Goal: Task Accomplishment & Management: Complete application form

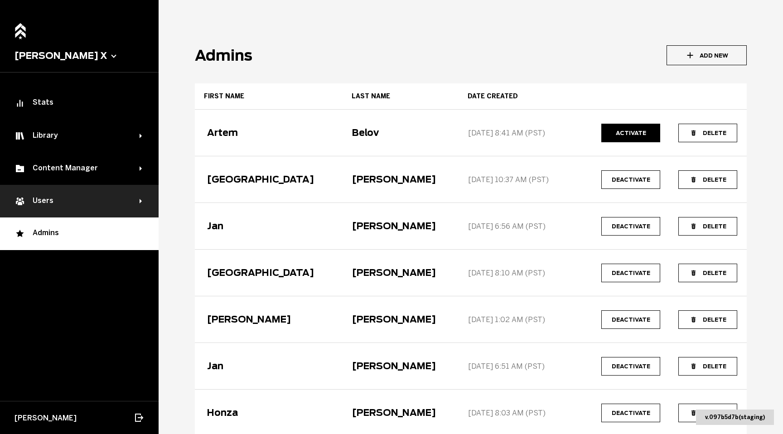
click at [49, 187] on div "Users" at bounding box center [79, 201] width 159 height 33
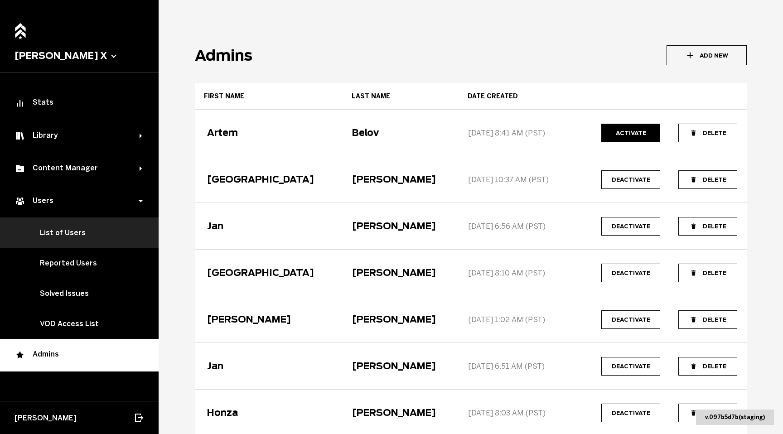
click at [114, 234] on link "List of Users" at bounding box center [79, 233] width 159 height 30
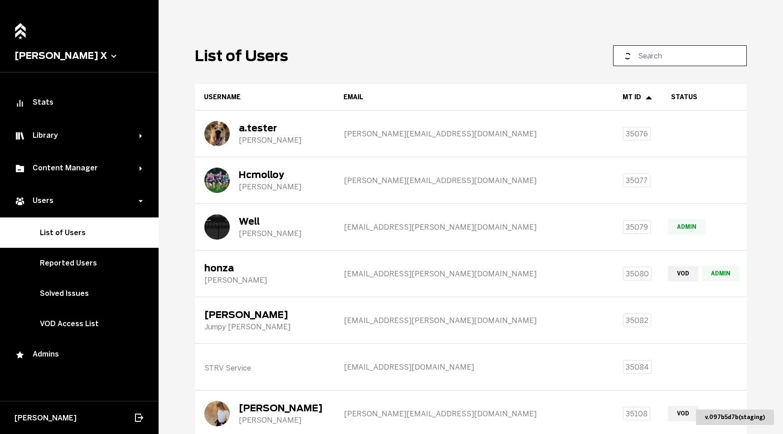
click at [674, 54] on input at bounding box center [683, 55] width 90 height 11
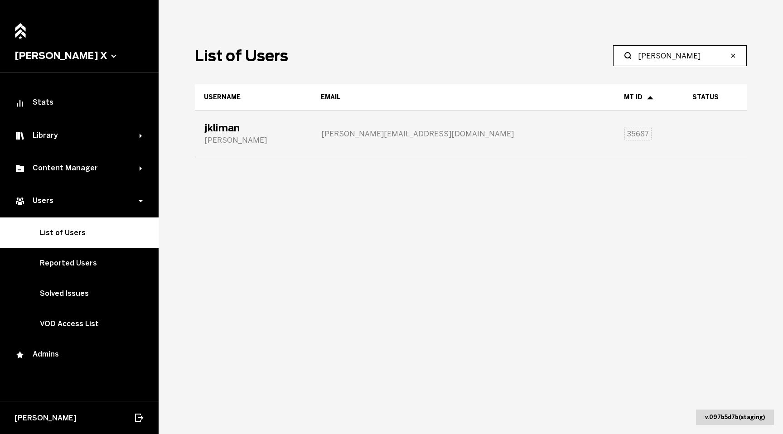
type input "[PERSON_NAME]"
drag, startPoint x: 334, startPoint y: 133, endPoint x: 408, endPoint y: 136, distance: 74.0
click at [408, 136] on div "[PERSON_NAME][EMAIL_ADDRESS][DOMAIN_NAME]" at bounding box center [463, 133] width 302 height 45
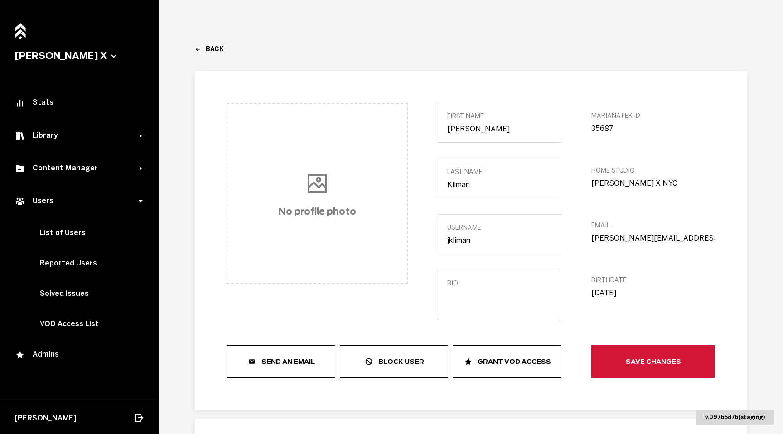
drag, startPoint x: 591, startPoint y: 238, endPoint x: 664, endPoint y: 238, distance: 73.0
click at [664, 238] on div "No profile photo first Name [PERSON_NAME] last Name [PERSON_NAME] Username jkli…" at bounding box center [471, 240] width 489 height 275
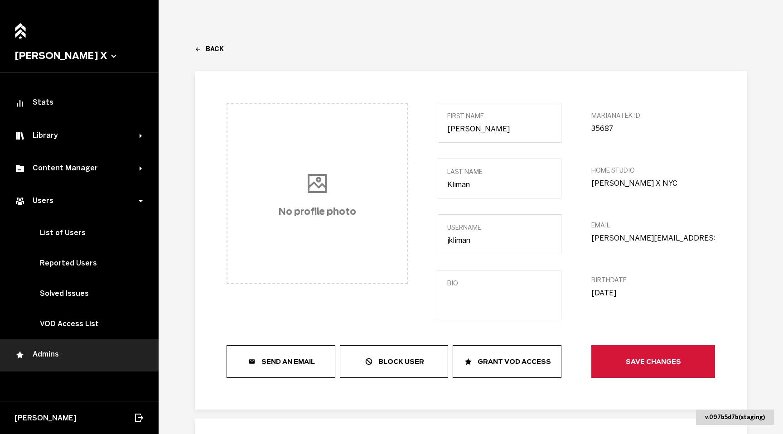
click at [68, 351] on div "Admins" at bounding box center [80, 355] width 130 height 11
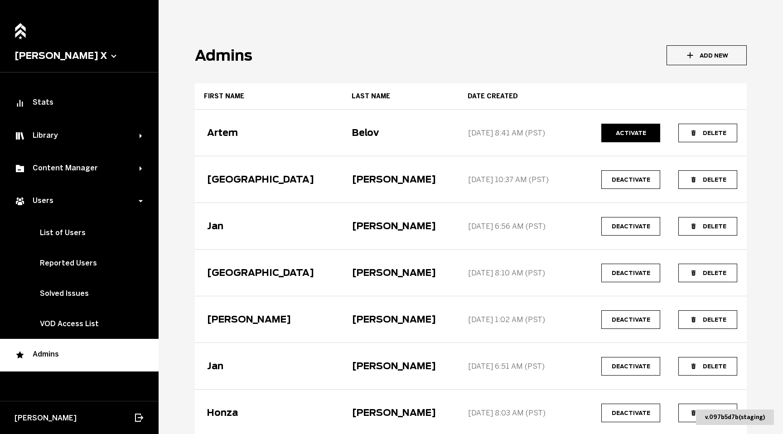
click at [464, 41] on main "Admins Add New First name Last name Date created [PERSON_NAME] [DATE] 8:41 AM (…" at bounding box center [471, 217] width 625 height 434
click at [701, 55] on button "Add New" at bounding box center [707, 55] width 80 height 20
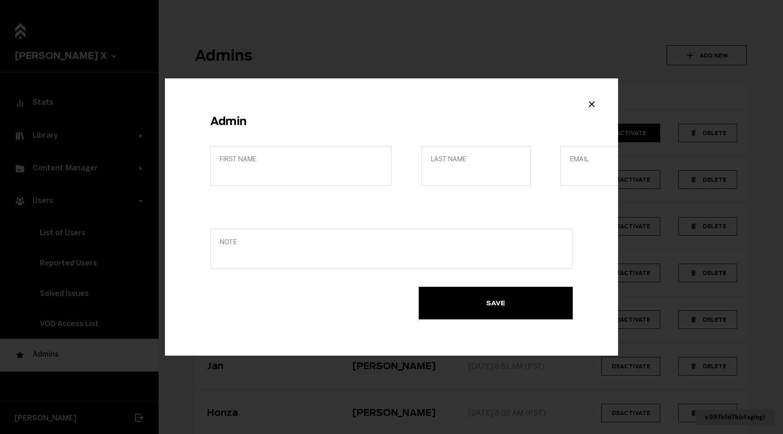
click at [264, 167] on label "First name" at bounding box center [300, 166] width 181 height 40
click at [264, 168] on input "First name" at bounding box center [301, 172] width 162 height 9
click at [568, 167] on label "Email" at bounding box center [615, 166] width 109 height 40
click at [570, 168] on input "Email" at bounding box center [615, 172] width 90 height 9
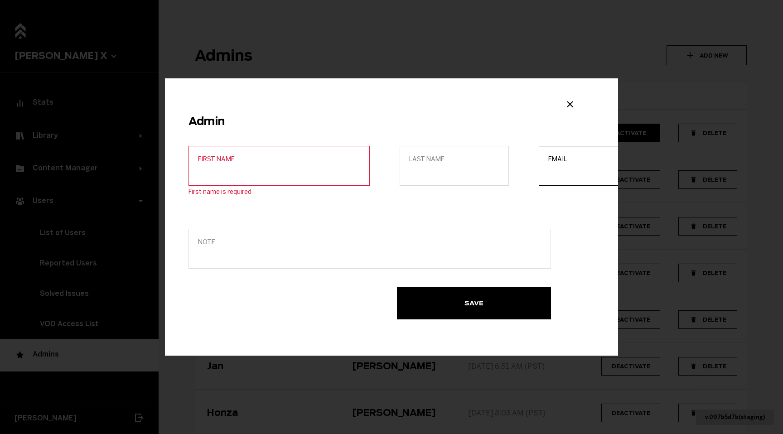
click at [550, 172] on input "Email" at bounding box center [593, 172] width 90 height 9
paste input "[PERSON_NAME][EMAIL_ADDRESS][DOMAIN_NAME]"
type input "[PERSON_NAME][EMAIL_ADDRESS][DOMAIN_NAME]"
click at [265, 160] on span "First name" at bounding box center [279, 159] width 162 height 8
click at [265, 168] on input "First name" at bounding box center [279, 172] width 162 height 9
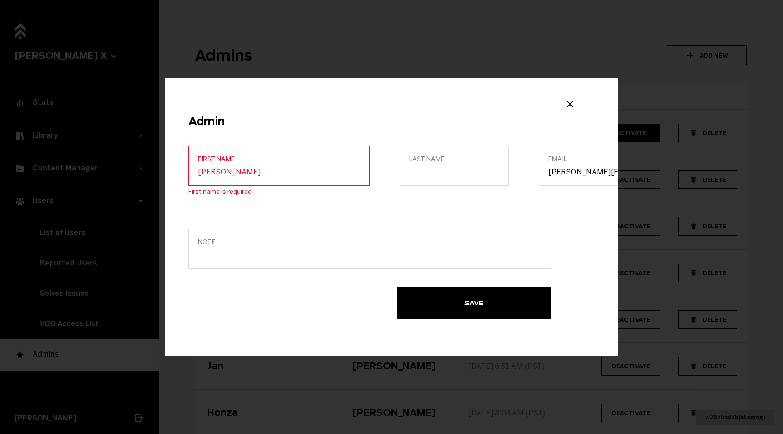
type input "[PERSON_NAME]"
click at [446, 167] on label "Last name" at bounding box center [454, 166] width 109 height 40
click at [446, 168] on input "Last name" at bounding box center [454, 172] width 90 height 9
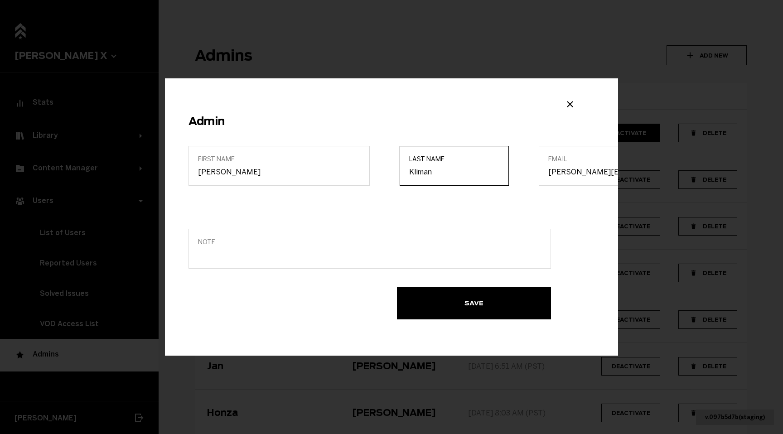
type input "Kliman"
click at [440, 209] on div "First name [PERSON_NAME] Last name [PERSON_NAME] Email [PERSON_NAME][EMAIL_ADDR…" at bounding box center [370, 178] width 363 height 65
click at [445, 292] on button "Save" at bounding box center [474, 303] width 154 height 33
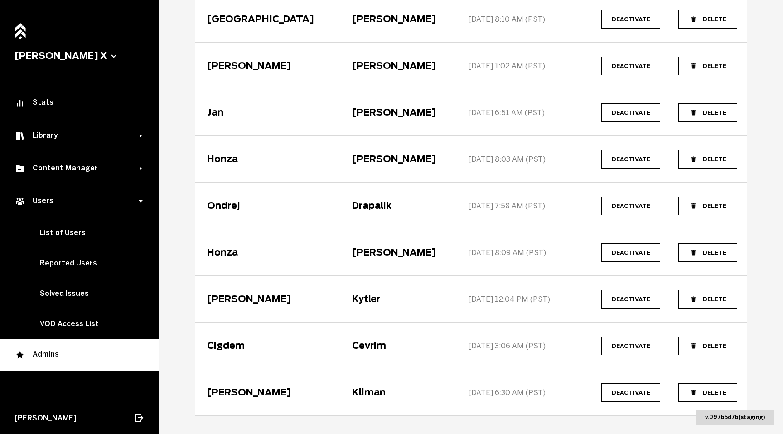
scroll to position [281, 0]
